Goal: Check status: Check status

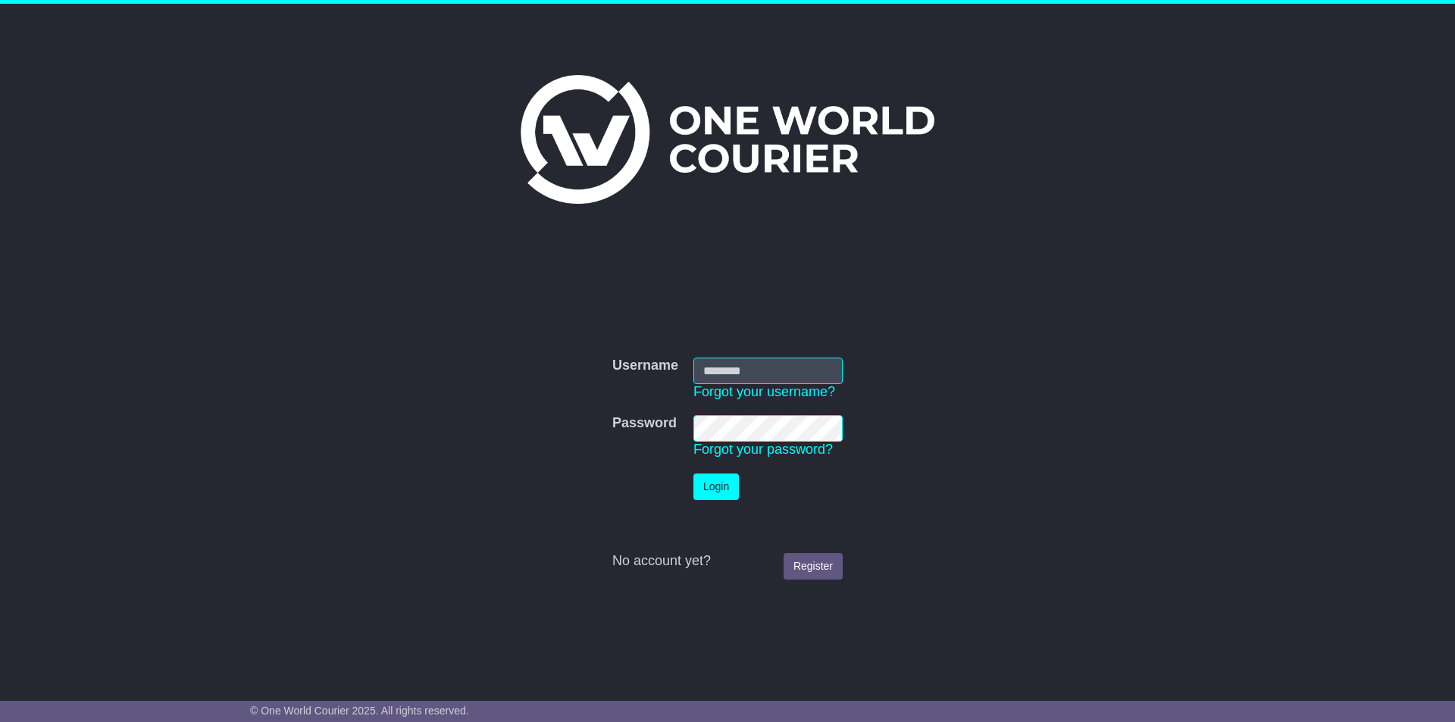
type input "**********"
click at [716, 494] on button "Login" at bounding box center [715, 486] width 45 height 27
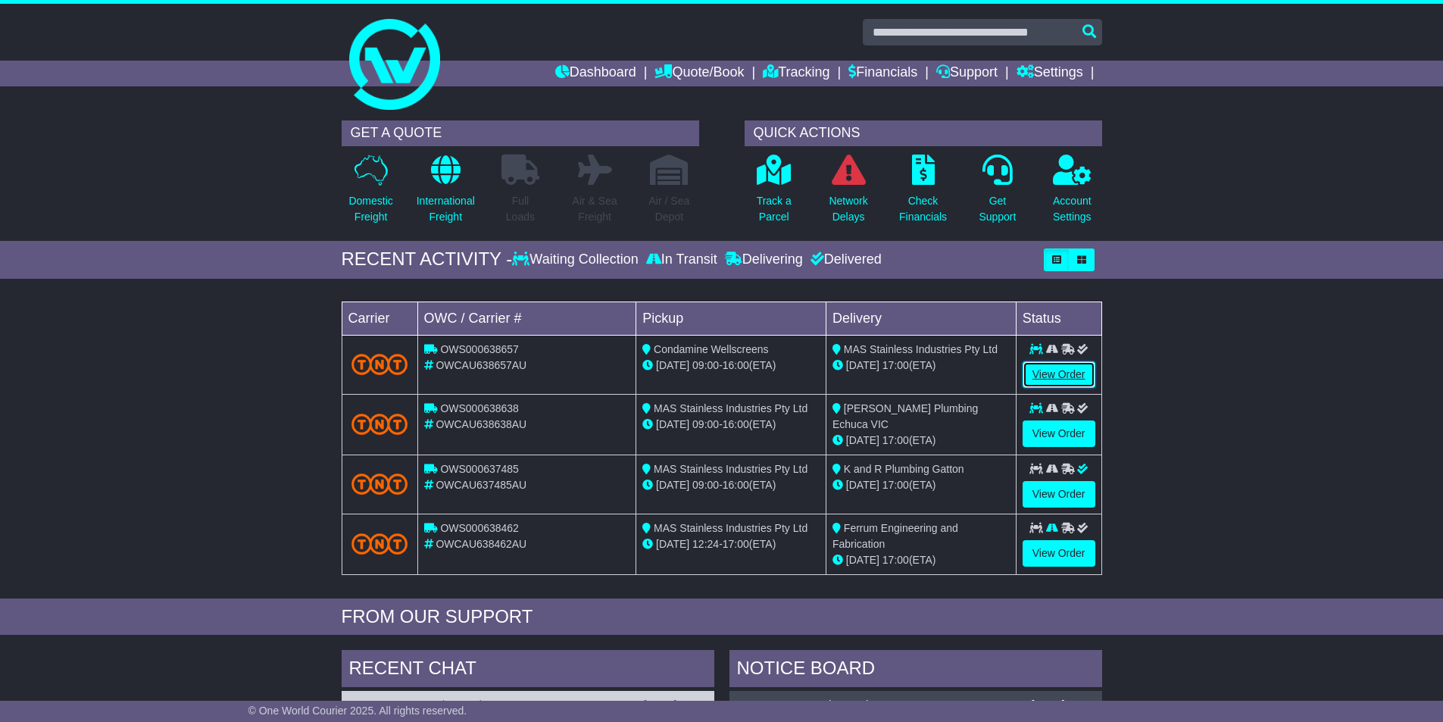
click at [1070, 370] on link "View Order" at bounding box center [1059, 374] width 73 height 27
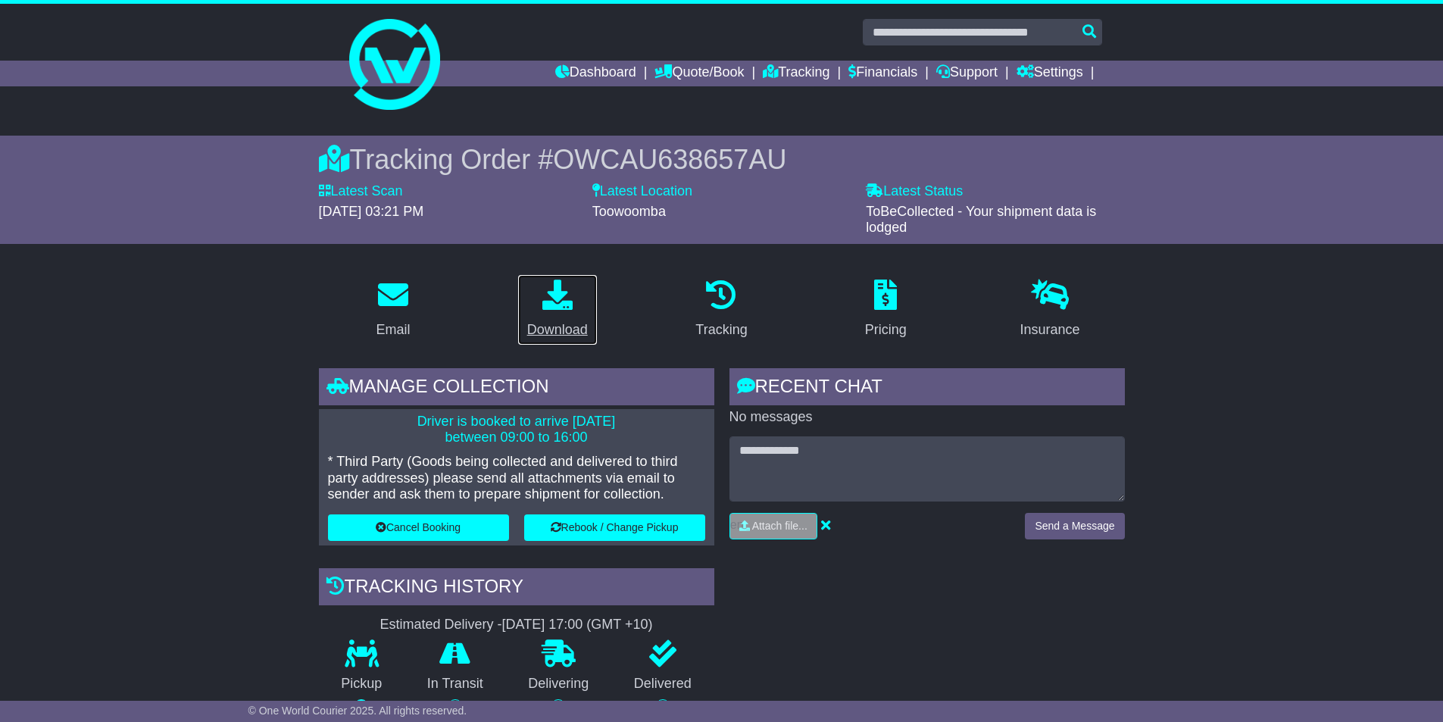
click at [566, 317] on link "Download" at bounding box center [557, 309] width 80 height 71
click at [581, 77] on link "Dashboard" at bounding box center [595, 74] width 81 height 26
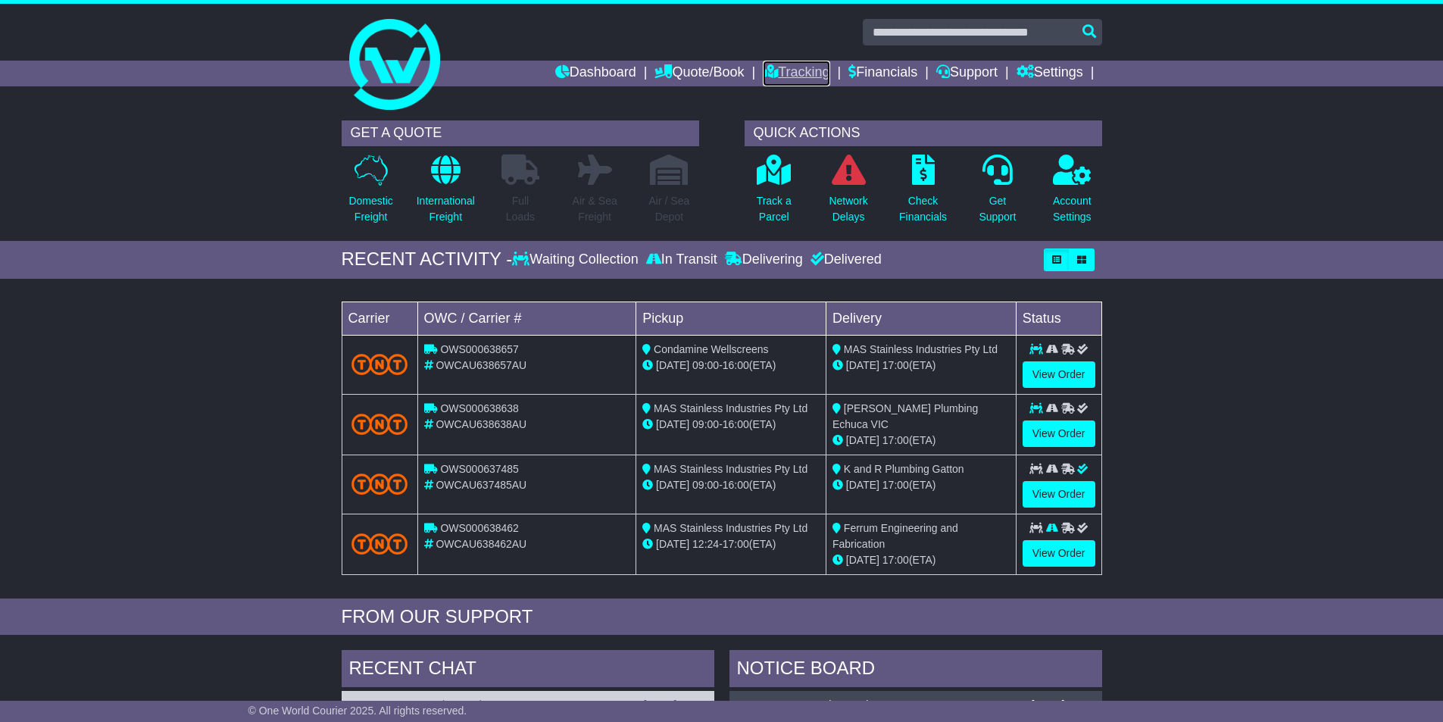
click at [789, 72] on link "Tracking" at bounding box center [796, 74] width 67 height 26
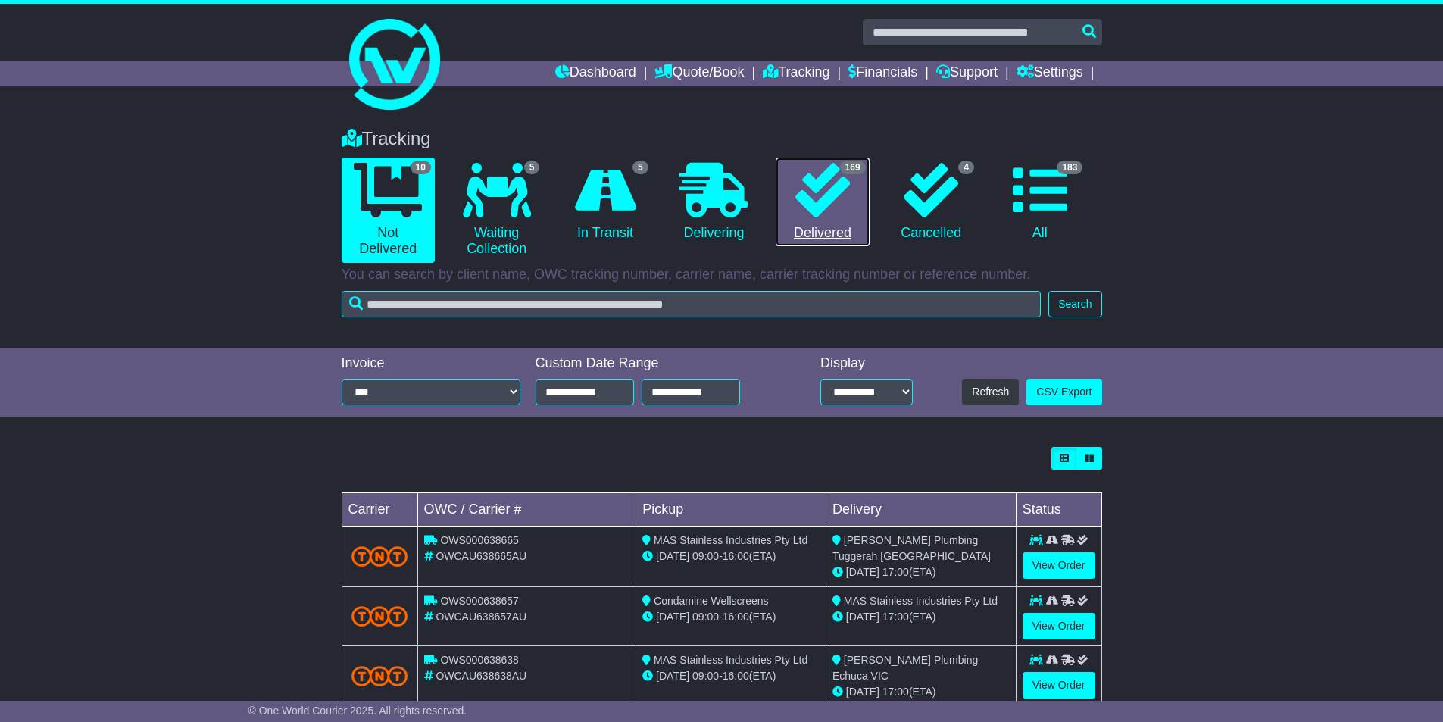
click at [817, 217] on link "169 Delivered" at bounding box center [822, 202] width 93 height 89
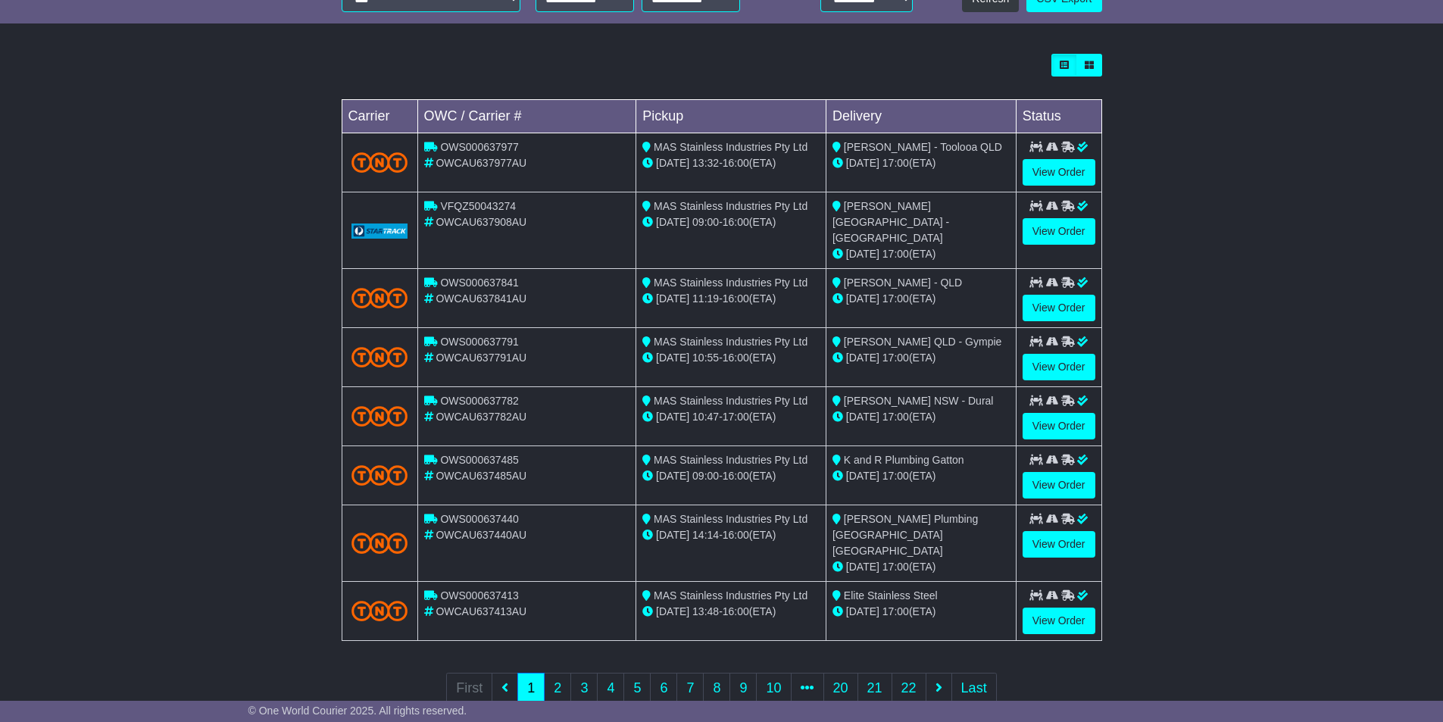
scroll to position [398, 0]
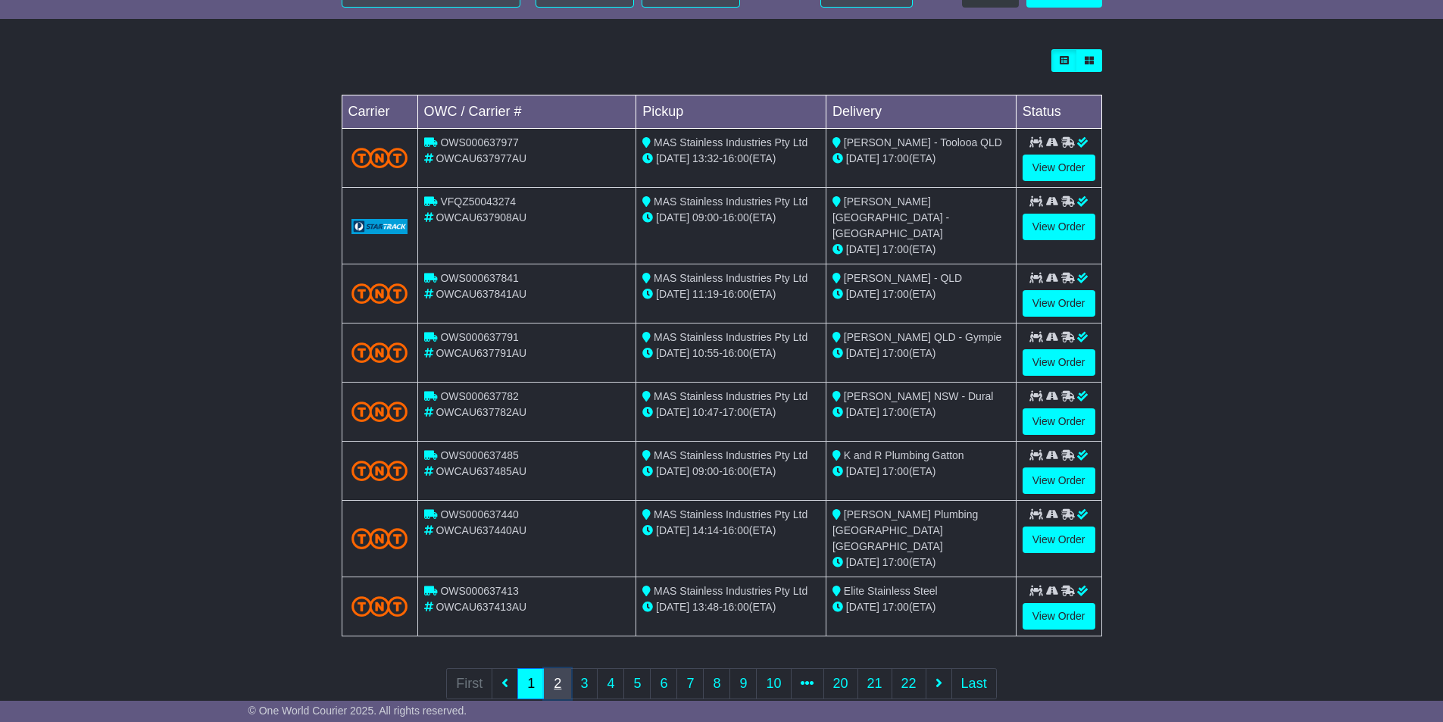
click at [558, 668] on link "2" at bounding box center [557, 683] width 27 height 31
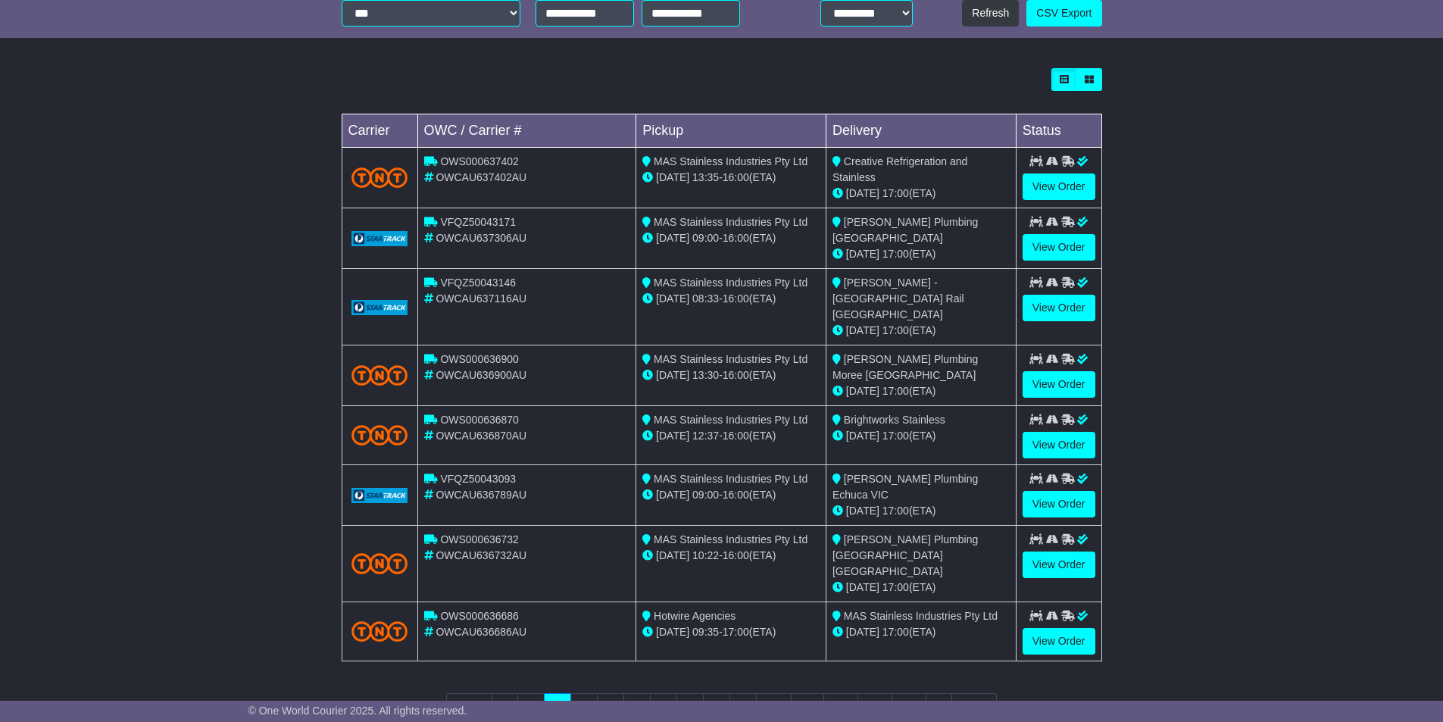
scroll to position [402, 0]
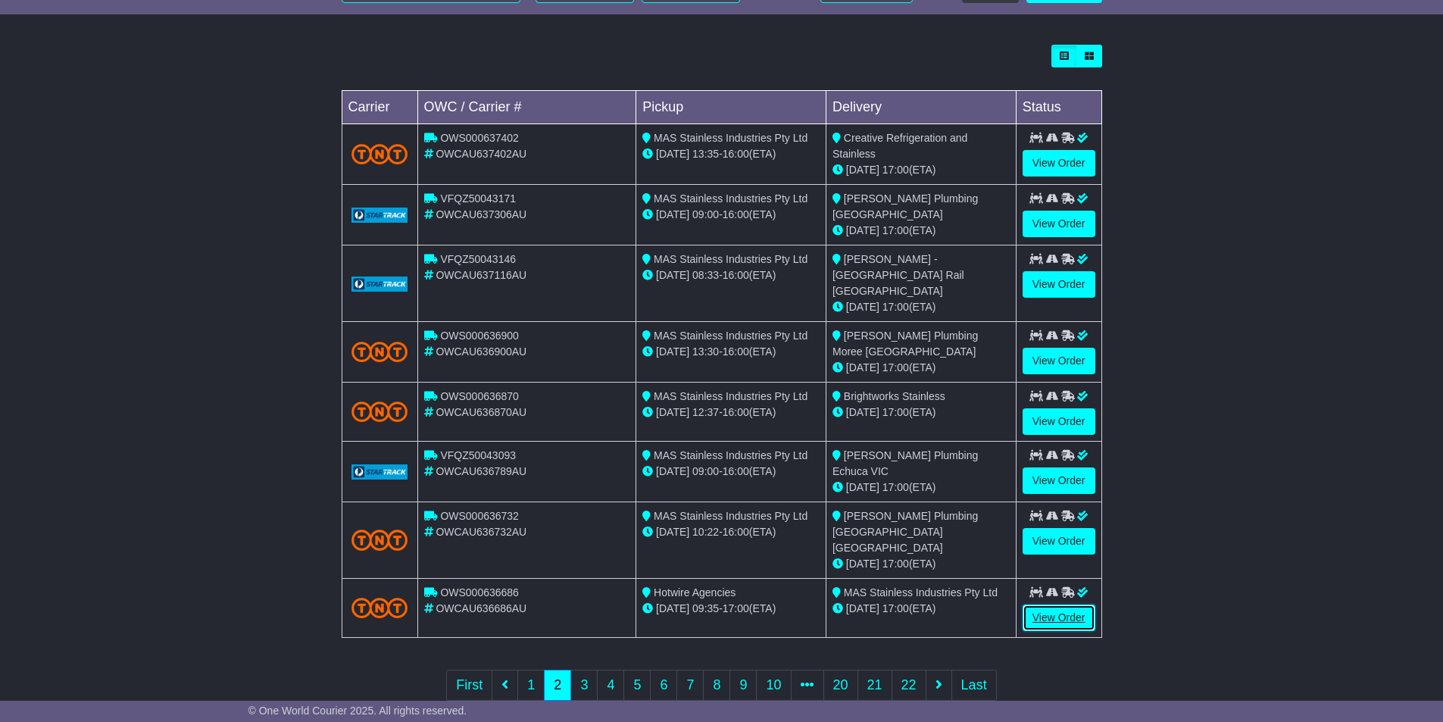
click at [1056, 605] on link "View Order" at bounding box center [1059, 618] width 73 height 27
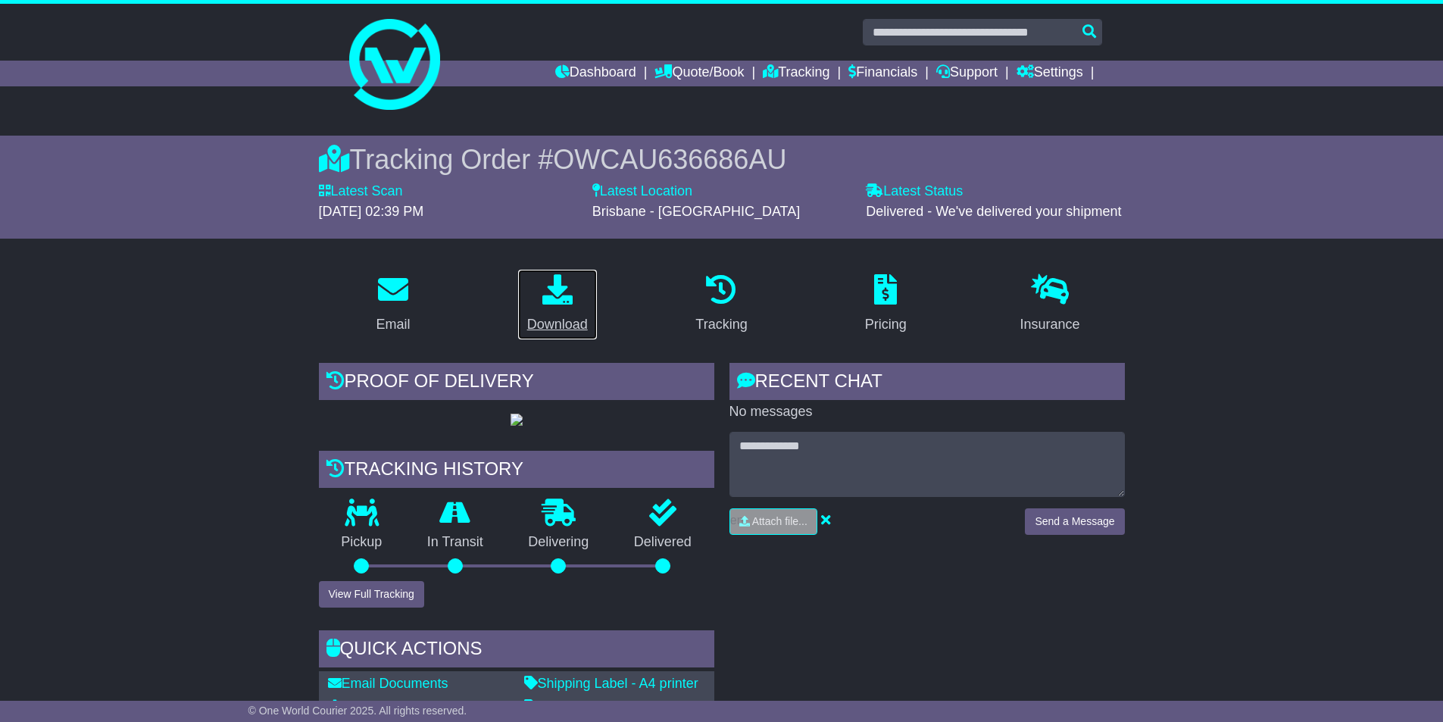
click at [554, 308] on link "Download" at bounding box center [557, 304] width 80 height 71
